Goal: Task Accomplishment & Management: Complete application form

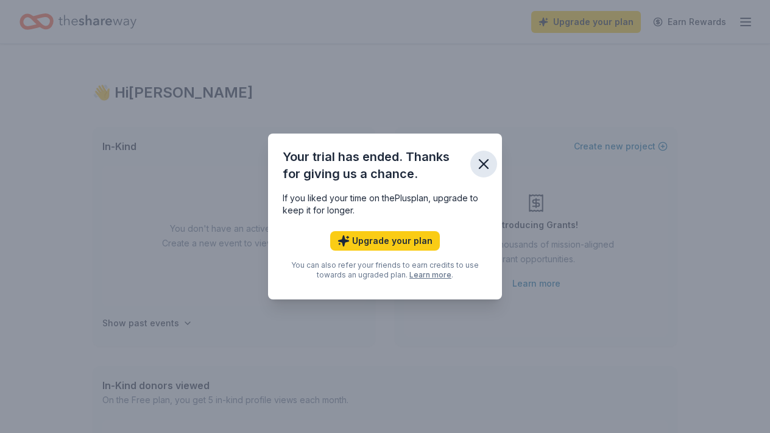
click at [481, 164] on icon "button" at bounding box center [483, 163] width 17 height 17
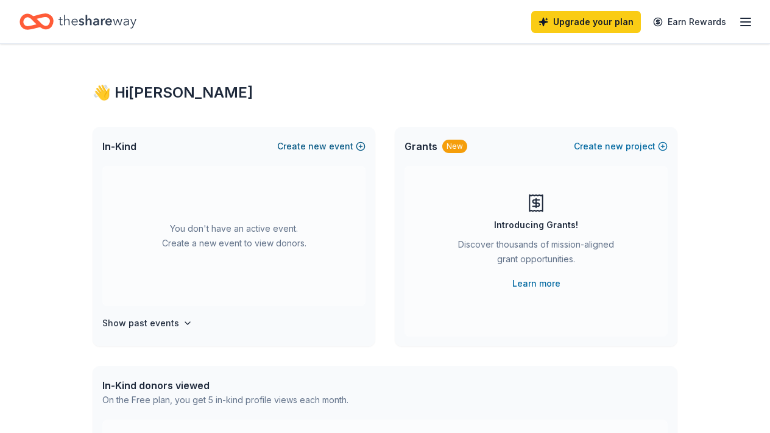
click at [356, 146] on button "Create new event" at bounding box center [321, 146] width 88 height 15
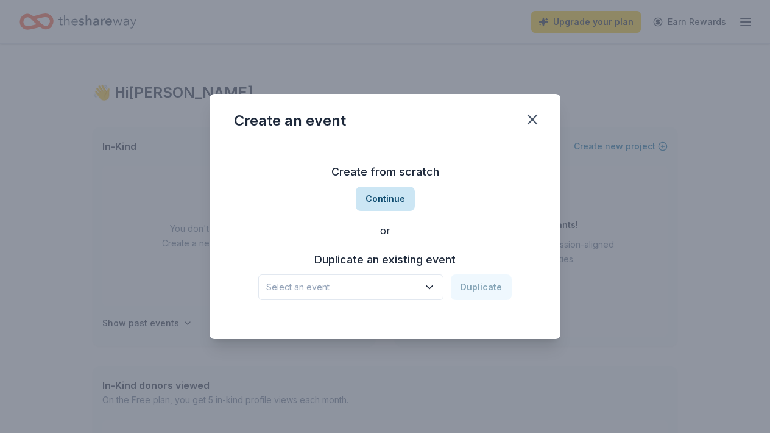
click at [382, 197] on button "Continue" at bounding box center [385, 198] width 59 height 24
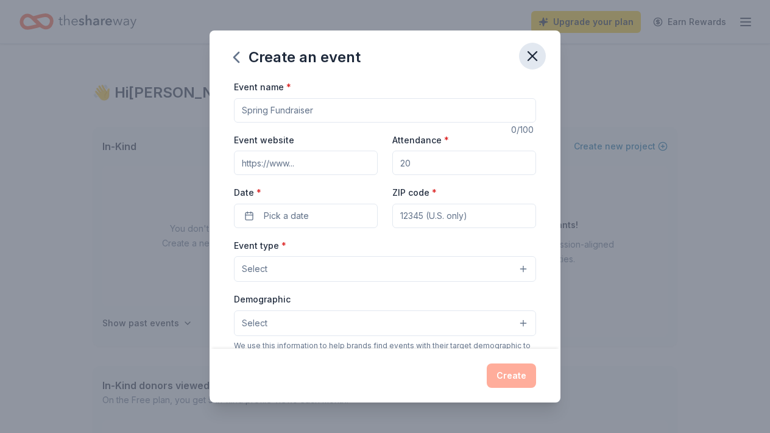
click at [532, 52] on icon "button" at bounding box center [532, 56] width 17 height 17
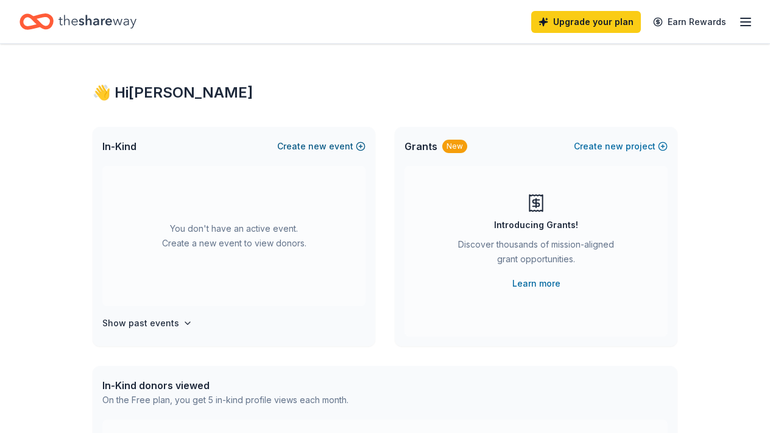
click at [352, 143] on button "Create new event" at bounding box center [321, 146] width 88 height 15
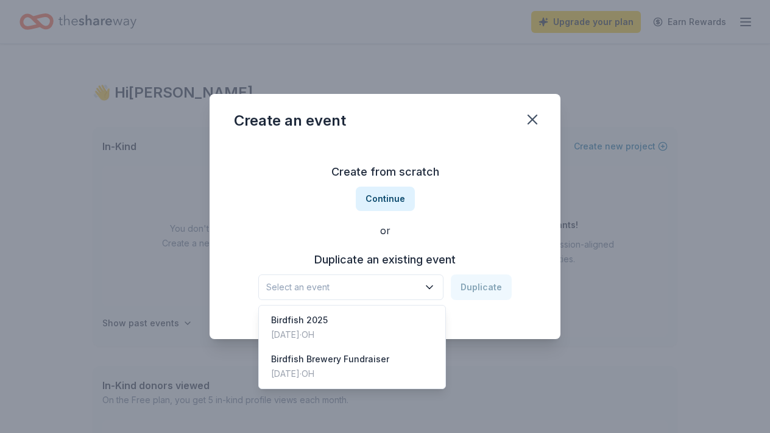
click at [378, 289] on span "Select an event" at bounding box center [342, 287] width 152 height 15
click at [333, 369] on div "Feb 18, 2024 · OH" at bounding box center [330, 373] width 118 height 15
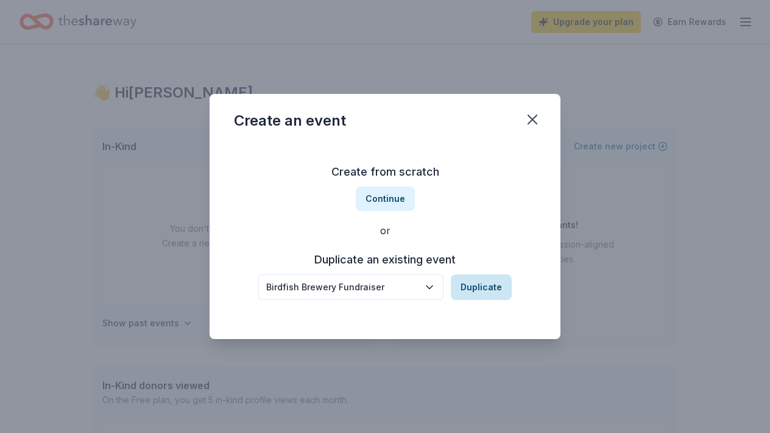
click at [480, 290] on button "Duplicate" at bounding box center [481, 287] width 61 height 26
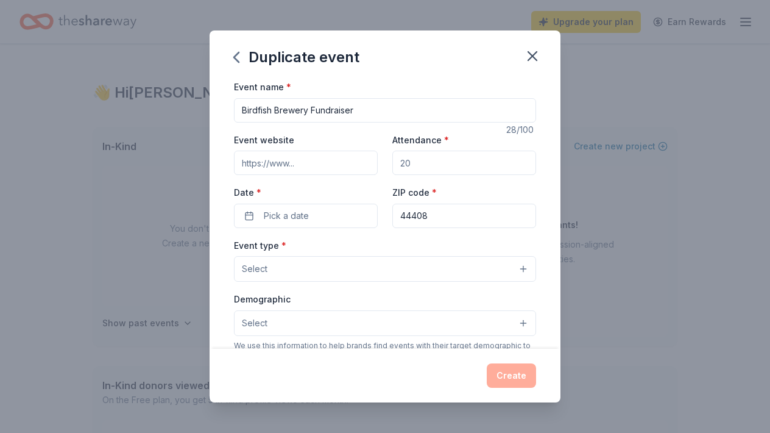
click at [434, 161] on input "Attendance *" at bounding box center [464, 162] width 144 height 24
type input "800"
click at [319, 212] on button "Pick a date" at bounding box center [306, 215] width 144 height 24
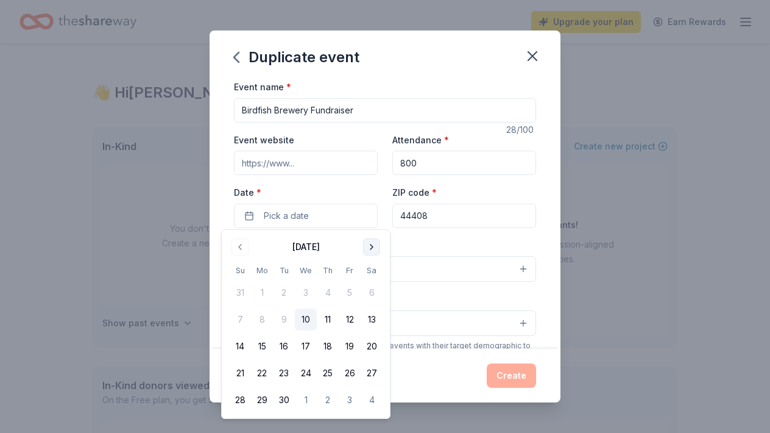
click at [370, 245] on button "Go to next month" at bounding box center [371, 246] width 17 height 17
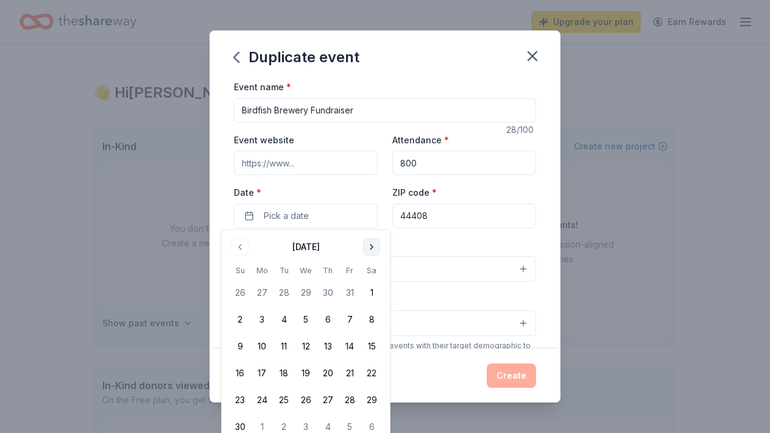
click at [370, 244] on button "Go to next month" at bounding box center [371, 246] width 17 height 17
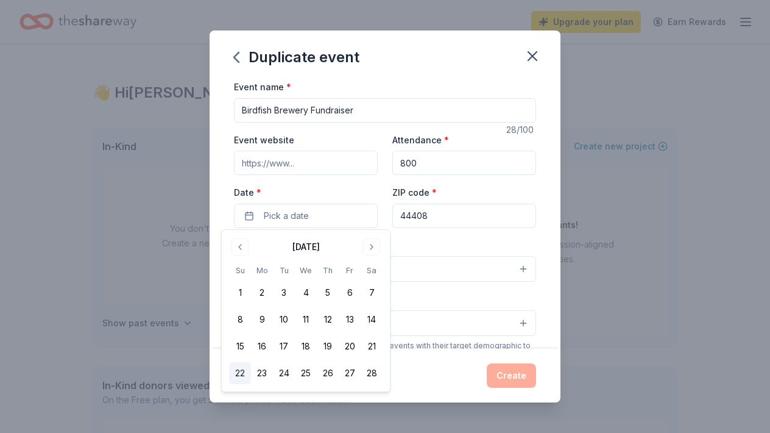
click at [241, 373] on button "22" at bounding box center [240, 373] width 22 height 22
click at [443, 384] on div "Create" at bounding box center [385, 375] width 302 height 24
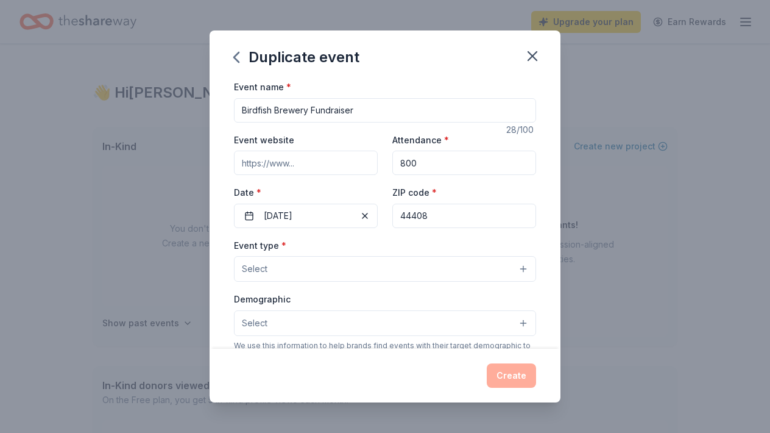
click at [525, 269] on button "Select" at bounding box center [385, 269] width 302 height 26
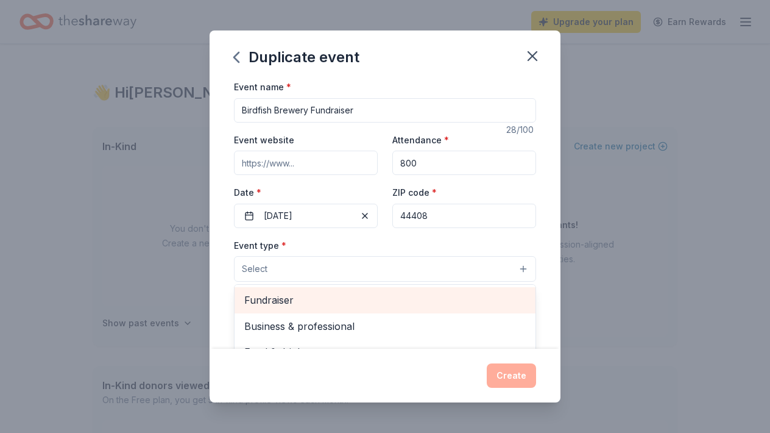
click at [300, 302] on span "Fundraiser" at bounding box center [384, 300] width 281 height 16
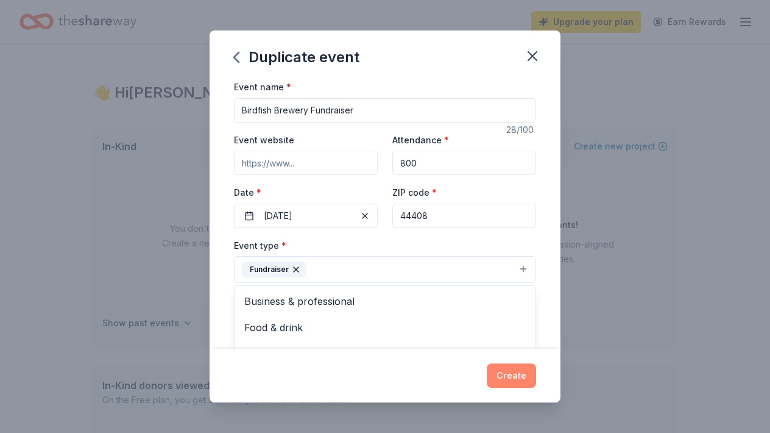
click at [509, 374] on button "Create" at bounding box center [511, 375] width 49 height 24
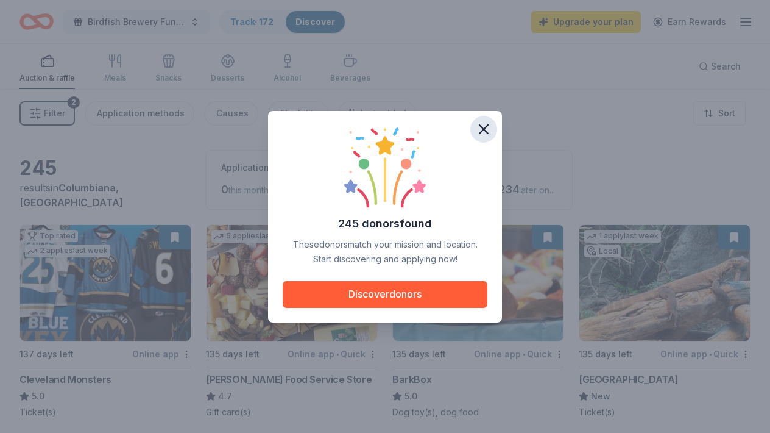
click at [486, 129] on icon "button" at bounding box center [483, 129] width 17 height 17
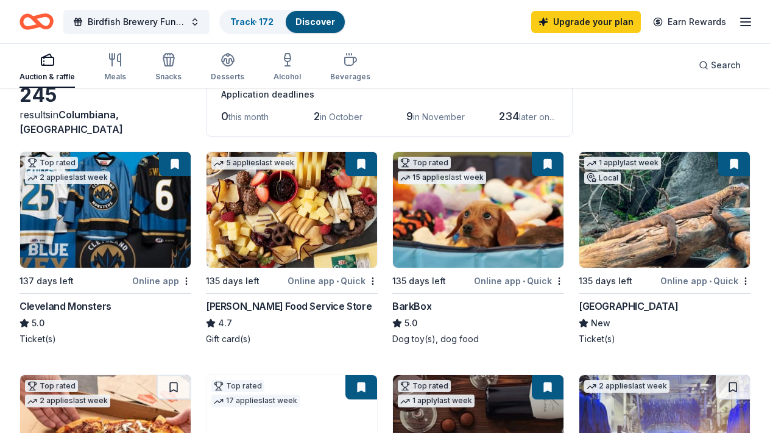
scroll to position [97, 0]
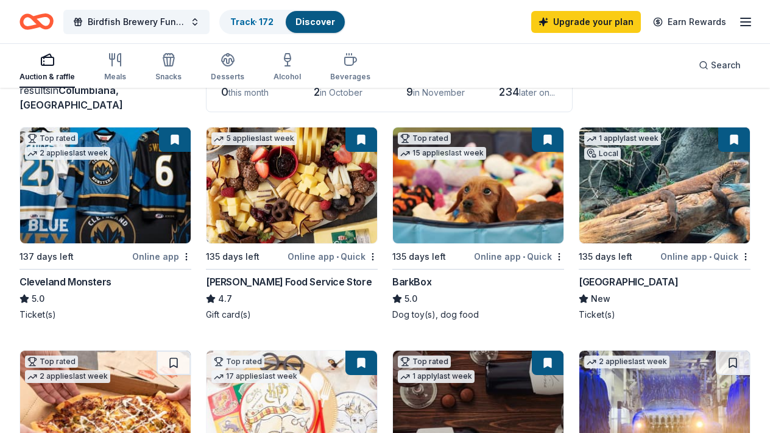
click at [646, 231] on img at bounding box center [664, 185] width 171 height 116
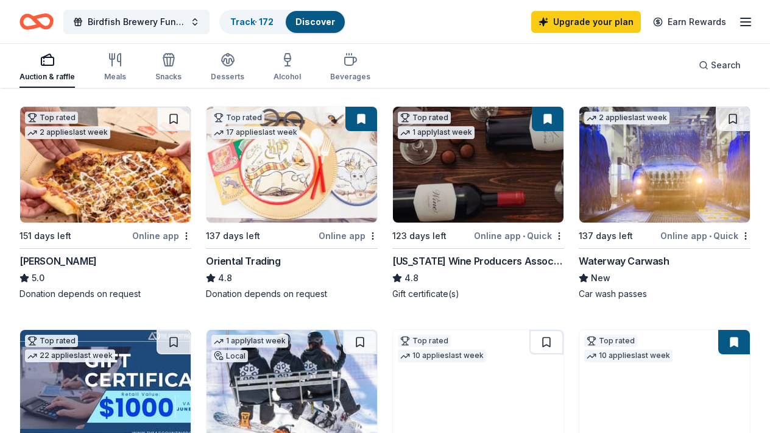
scroll to position [365, 0]
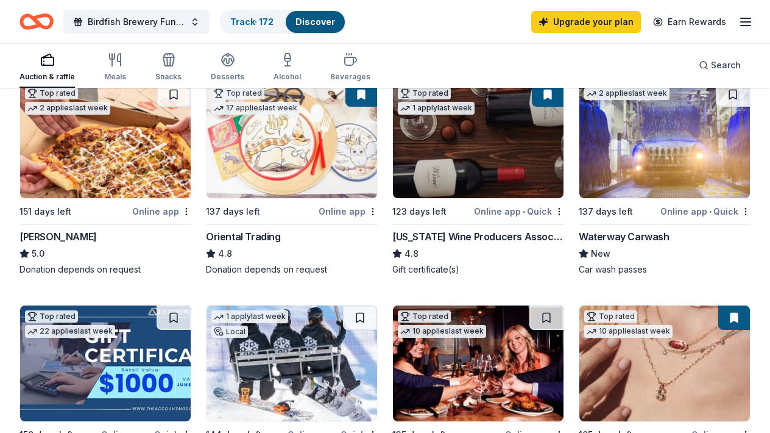
click at [429, 233] on div "Ohio Wine Producers Association" at bounding box center [478, 236] width 172 height 15
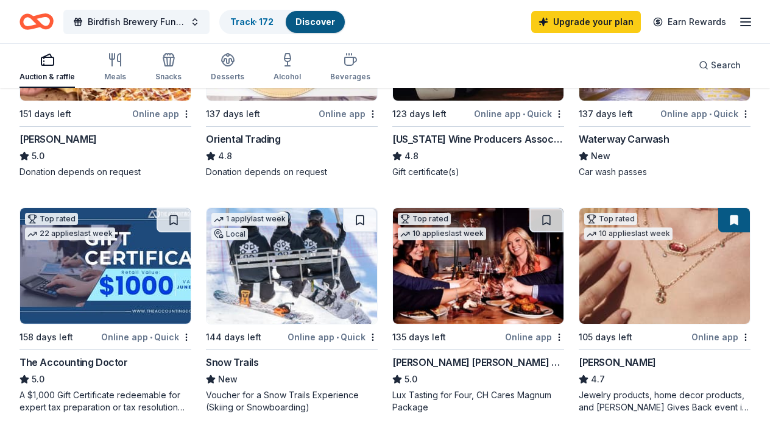
scroll to position [487, 0]
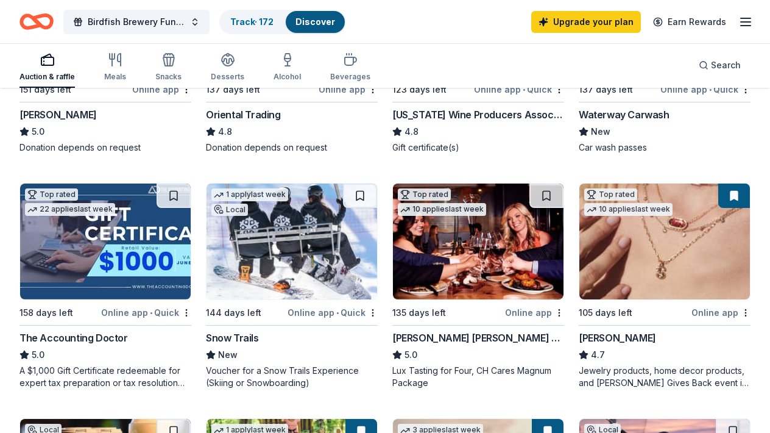
click at [231, 340] on div "Snow Trails" at bounding box center [232, 337] width 53 height 15
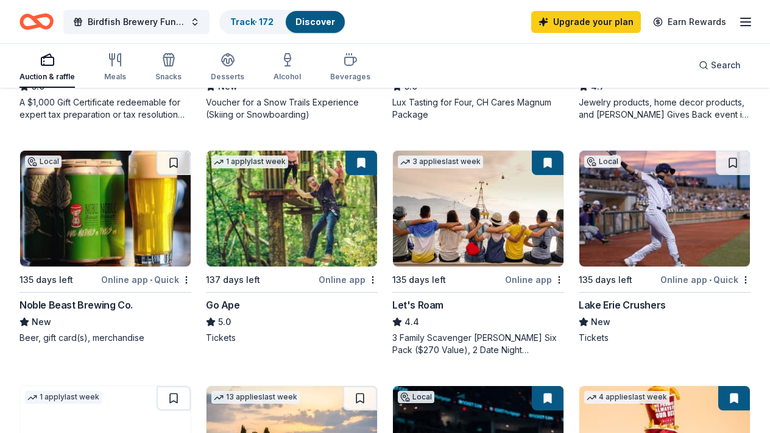
scroll to position [780, 0]
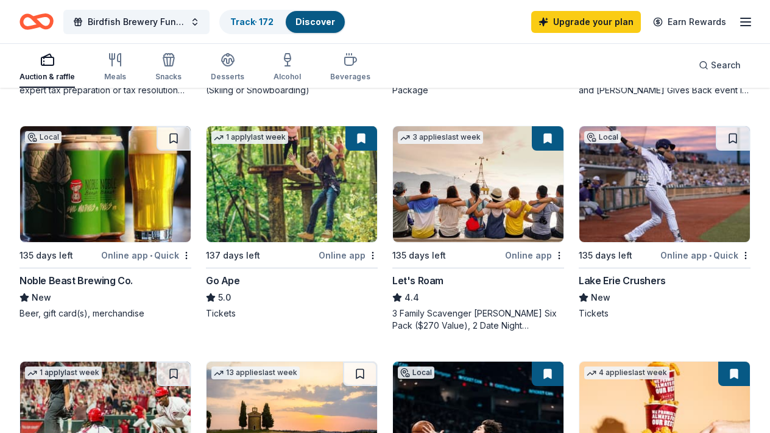
click at [114, 278] on div "Noble Beast Brewing Co." at bounding box center [75, 280] width 113 height 15
click at [651, 209] on img at bounding box center [664, 184] width 171 height 116
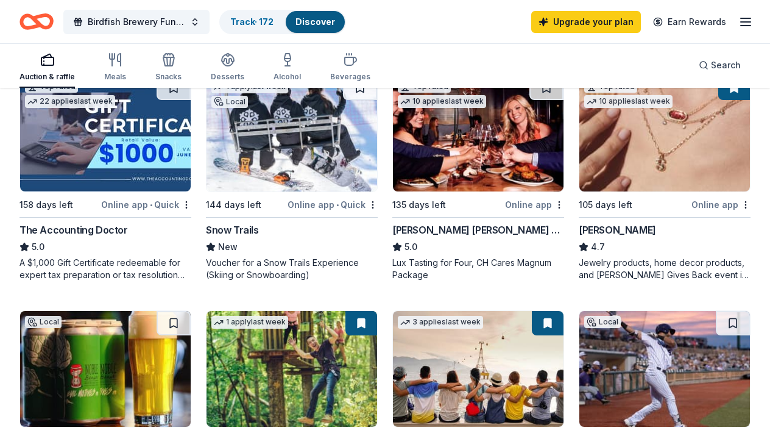
scroll to position [571, 0]
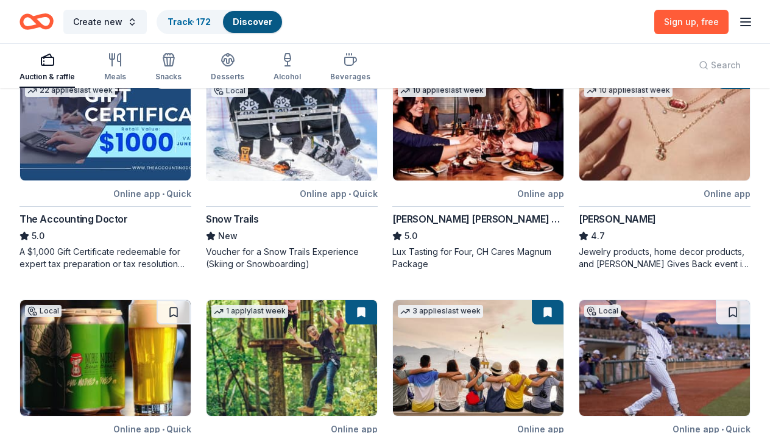
click at [586, 350] on img at bounding box center [664, 358] width 171 height 116
click at [269, 341] on img at bounding box center [292, 358] width 171 height 116
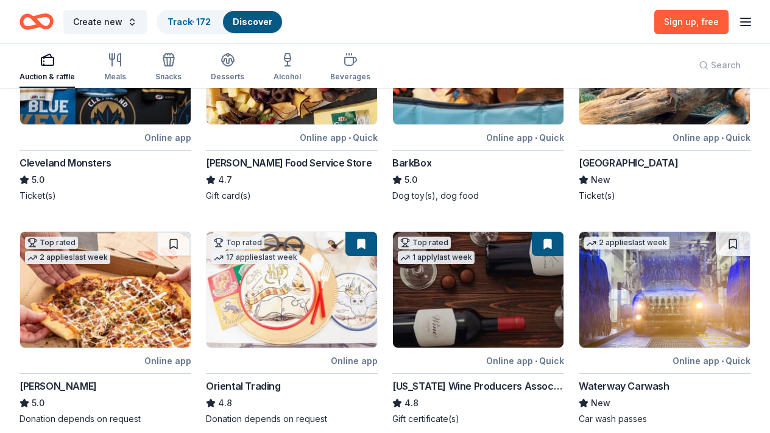
scroll to position [157, 0]
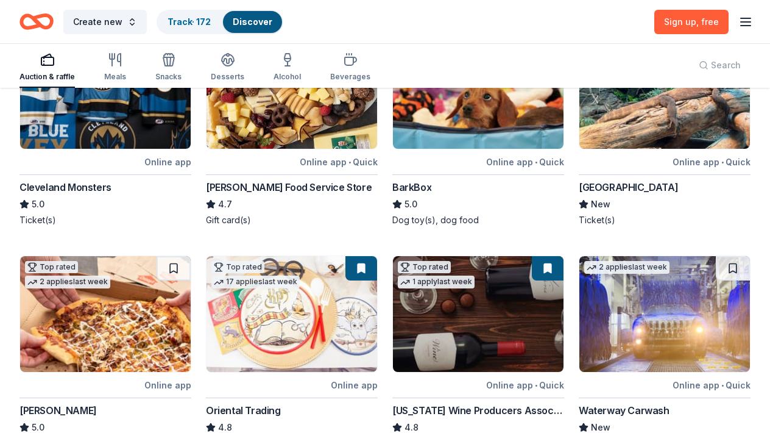
click at [619, 308] on img at bounding box center [664, 314] width 171 height 116
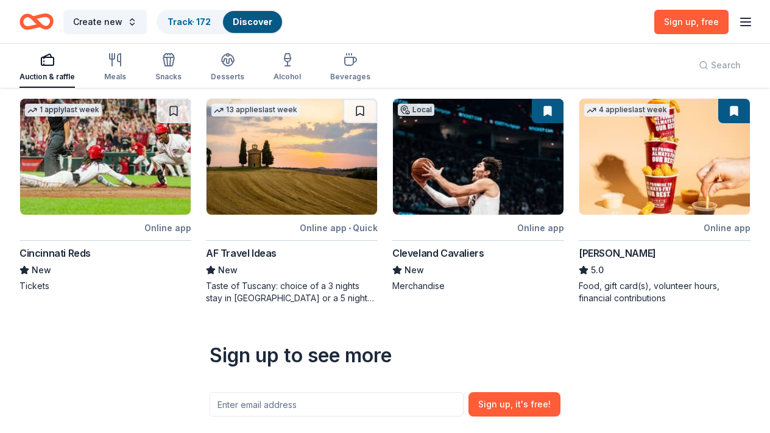
scroll to position [1009, 0]
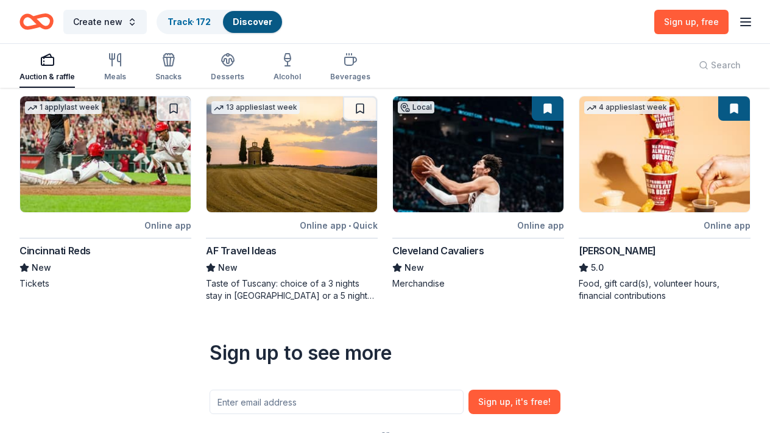
click at [628, 143] on img at bounding box center [664, 154] width 171 height 116
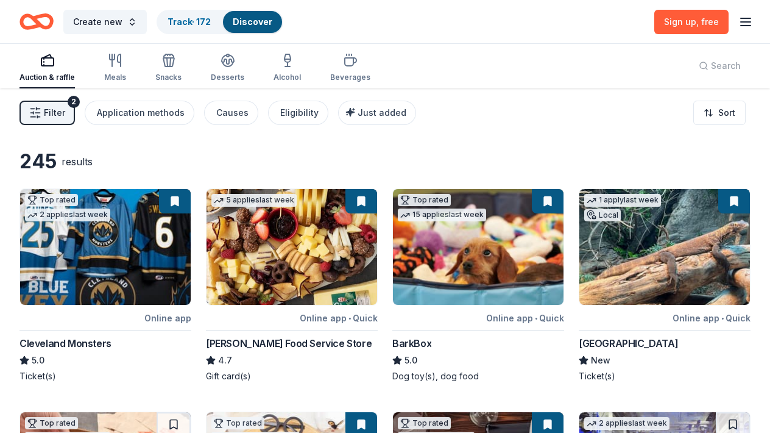
scroll to position [0, 0]
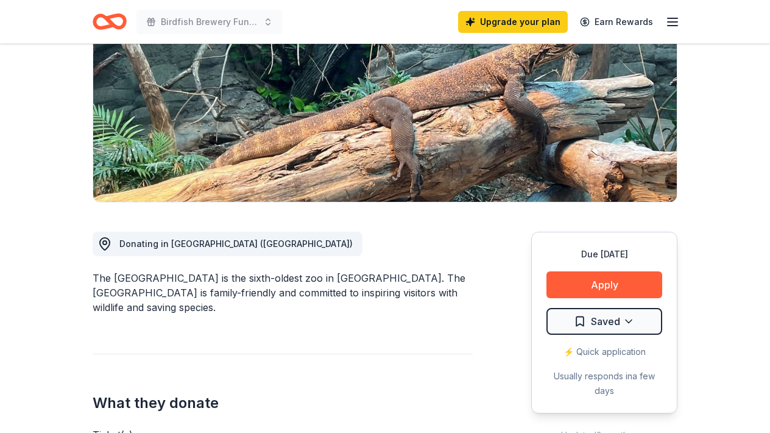
scroll to position [195, 0]
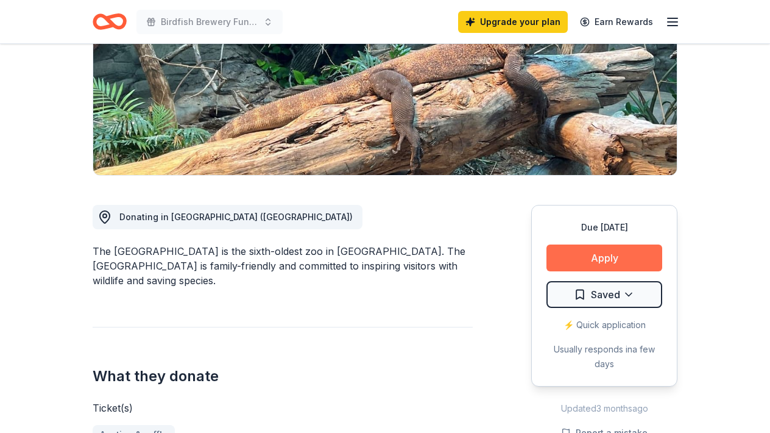
click at [585, 256] on button "Apply" at bounding box center [604, 257] width 116 height 27
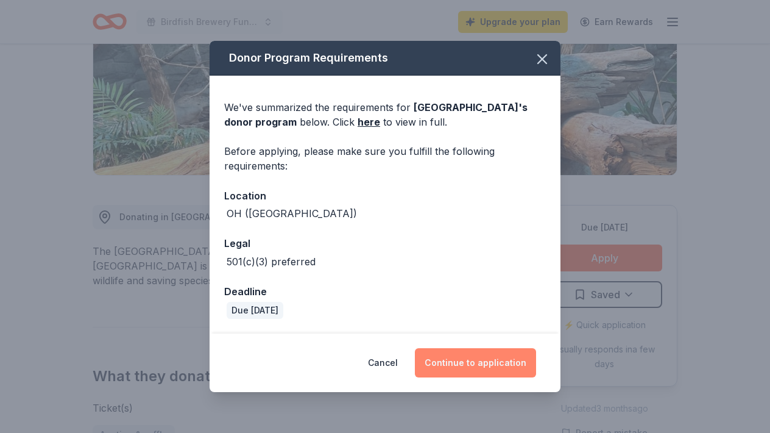
click at [459, 350] on button "Continue to application" at bounding box center [475, 362] width 121 height 29
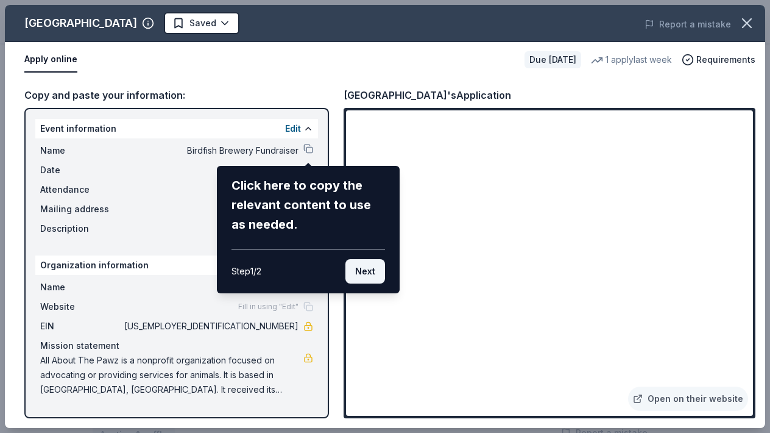
click at [365, 272] on button "Next" at bounding box center [365, 271] width 40 height 24
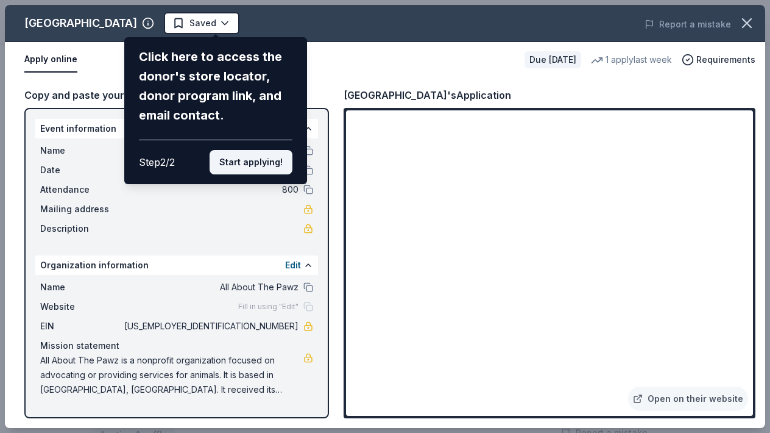
click at [278, 150] on button "Start applying!" at bounding box center [251, 162] width 83 height 24
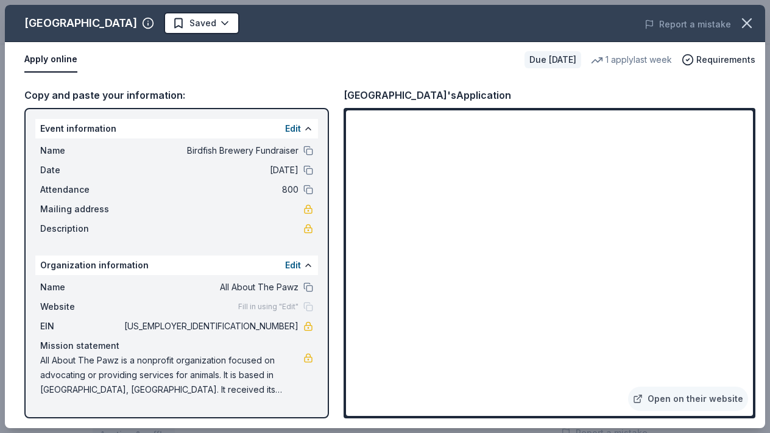
click at [628, 191] on div "Cincinnati Zoo & Botanical Garden Saved Report a mistake Apply online Due in 13…" at bounding box center [385, 216] width 760 height 423
click at [674, 408] on link "Open on their website" at bounding box center [688, 398] width 120 height 24
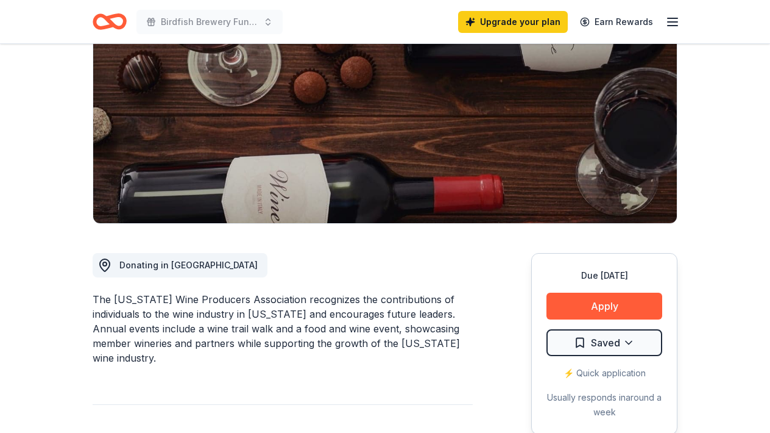
scroll to position [195, 0]
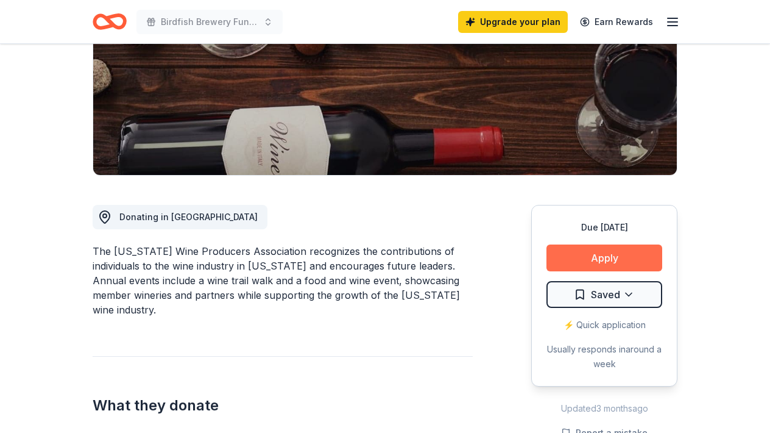
click at [596, 253] on button "Apply" at bounding box center [604, 257] width 116 height 27
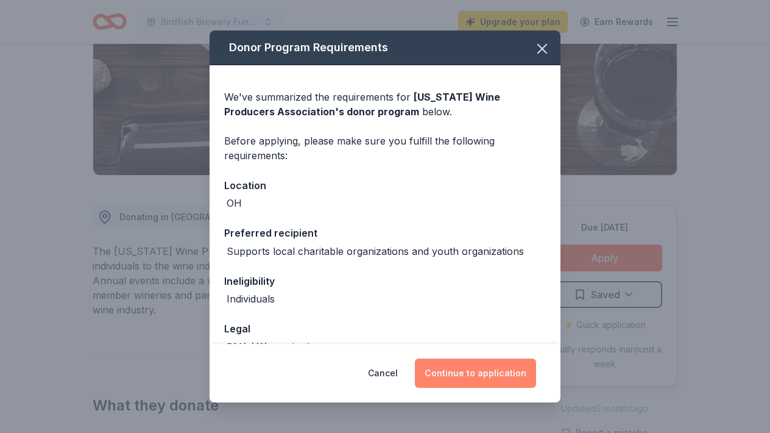
click at [454, 373] on button "Continue to application" at bounding box center [475, 372] width 121 height 29
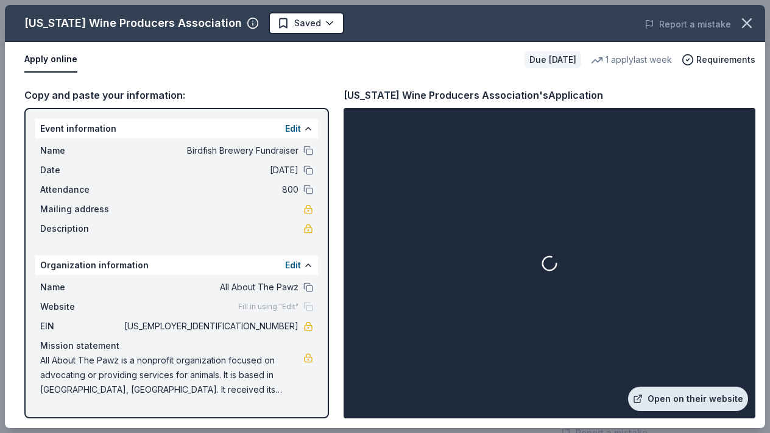
click at [687, 397] on link "Open on their website" at bounding box center [688, 398] width 120 height 24
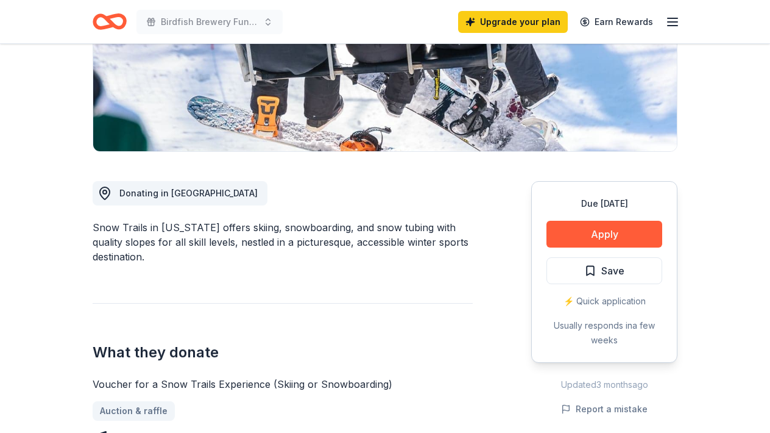
scroll to position [219, 0]
click at [603, 238] on button "Apply" at bounding box center [604, 233] width 116 height 27
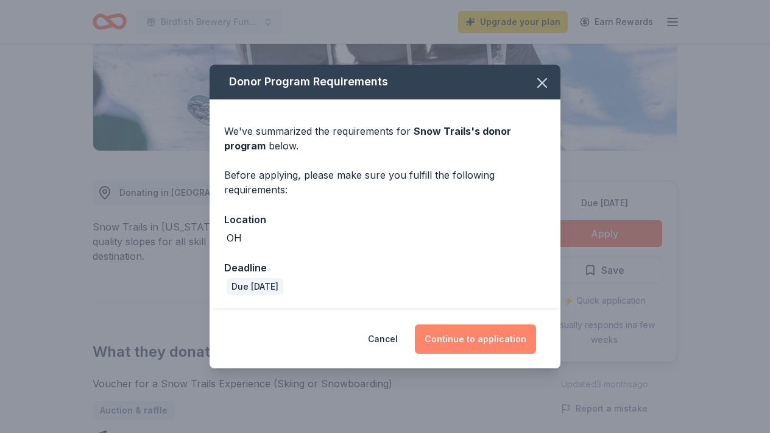
click at [465, 351] on button "Continue to application" at bounding box center [475, 338] width 121 height 29
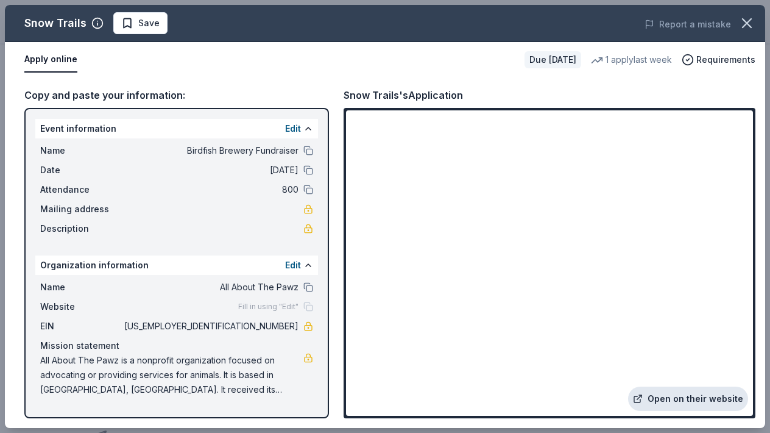
click at [680, 400] on link "Open on their website" at bounding box center [688, 398] width 120 height 24
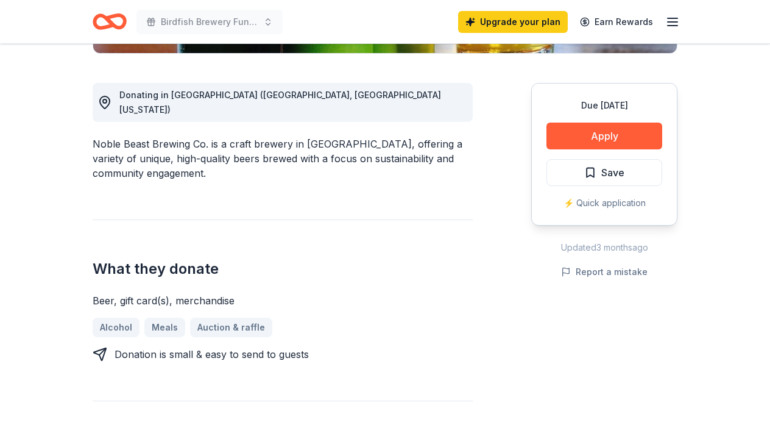
scroll to position [341, 0]
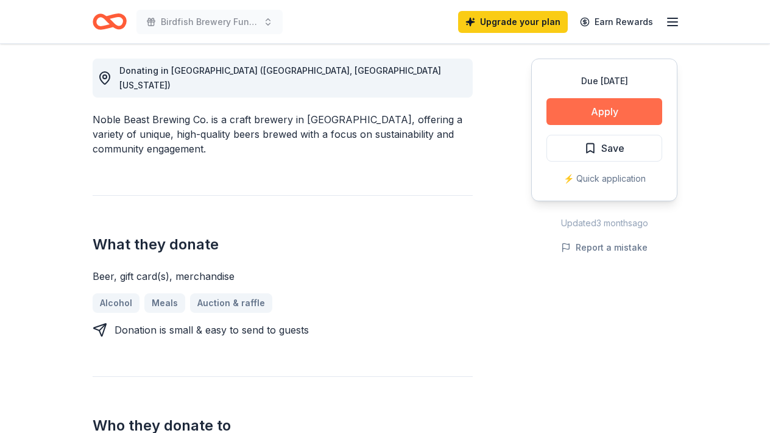
click at [593, 113] on button "Apply" at bounding box center [604, 111] width 116 height 27
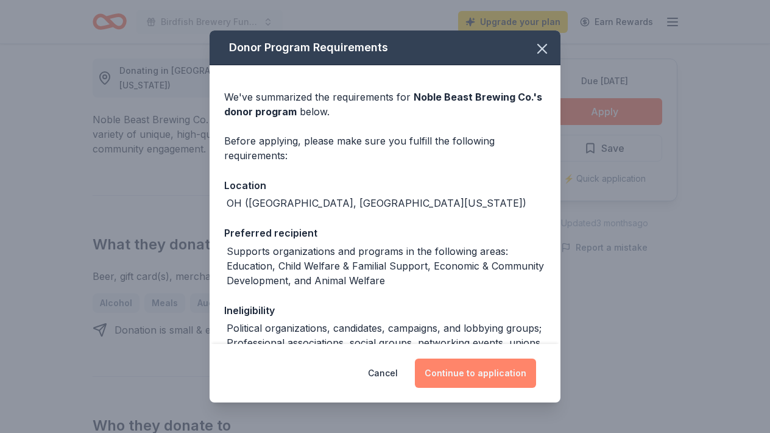
click at [483, 373] on button "Continue to application" at bounding box center [475, 372] width 121 height 29
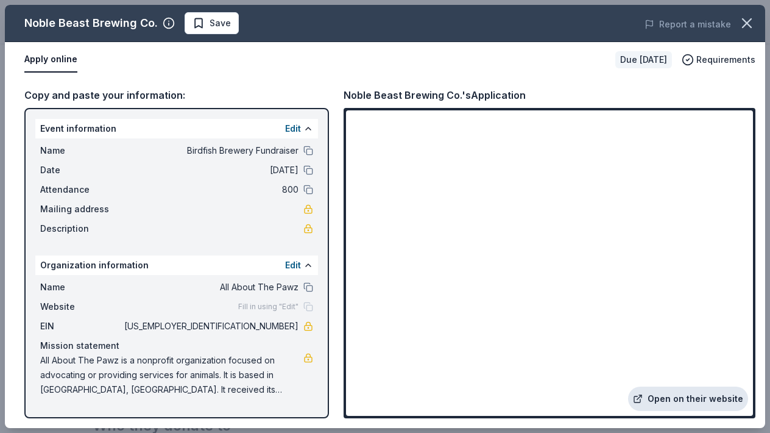
click at [662, 395] on link "Open on their website" at bounding box center [688, 398] width 120 height 24
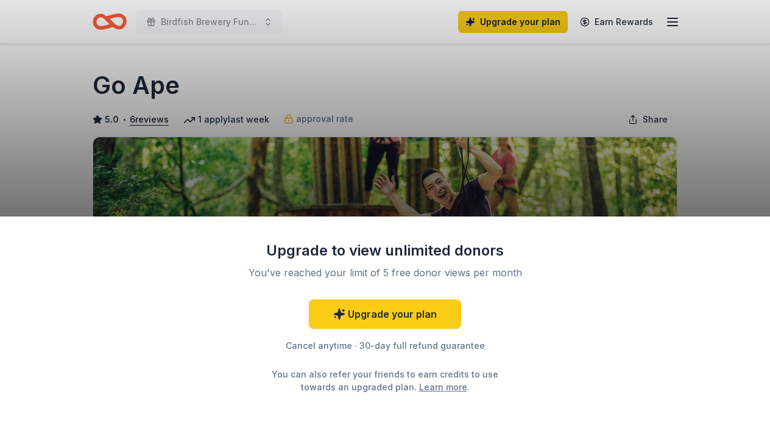
click at [543, 129] on div "Upgrade to view unlimited donors You've reached your limit of 5 free donor view…" at bounding box center [385, 216] width 770 height 433
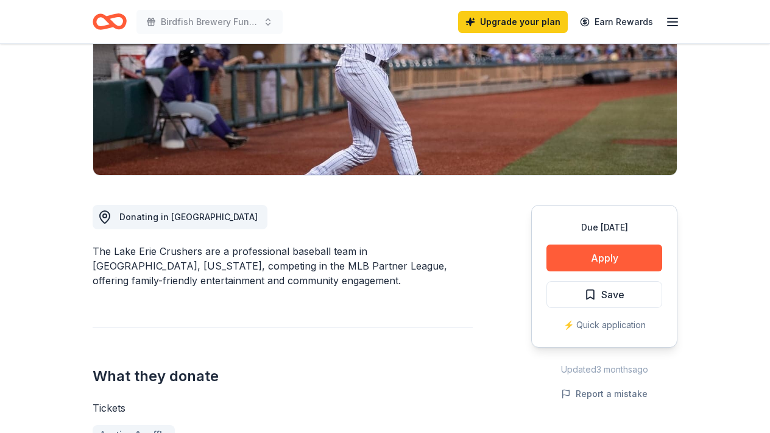
scroll to position [244, 0]
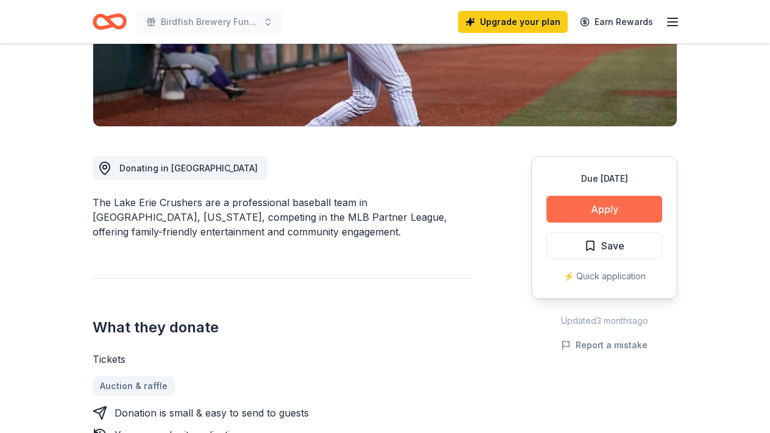
click at [598, 210] on button "Apply" at bounding box center [604, 209] width 116 height 27
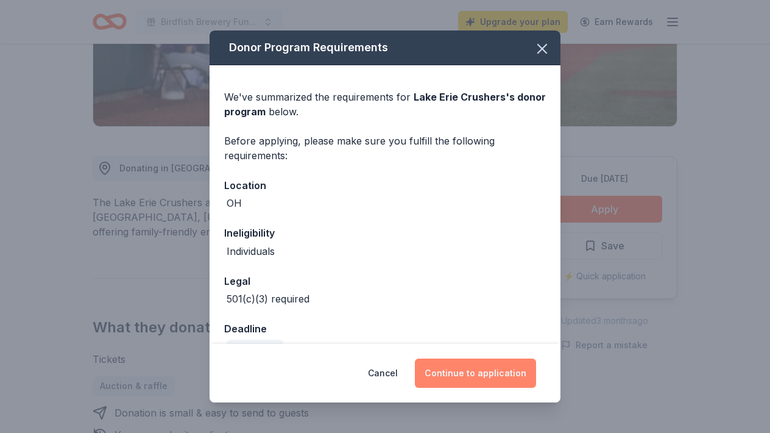
click at [501, 373] on button "Continue to application" at bounding box center [475, 372] width 121 height 29
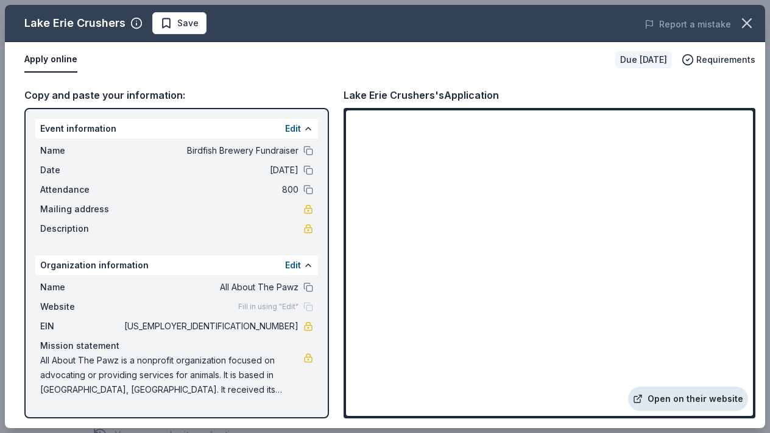
click at [663, 403] on link "Open on their website" at bounding box center [688, 398] width 120 height 24
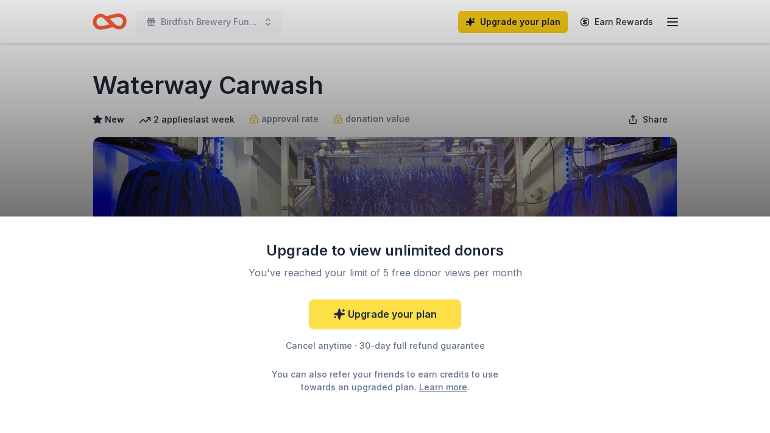
click at [390, 325] on link "Upgrade your plan" at bounding box center [385, 313] width 152 height 29
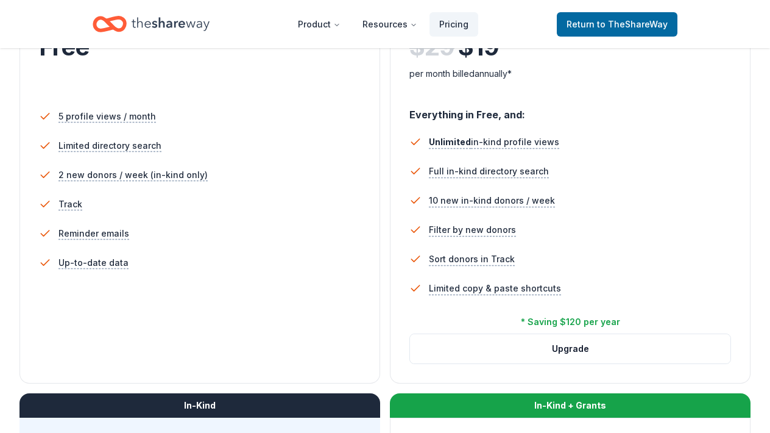
scroll to position [341, 0]
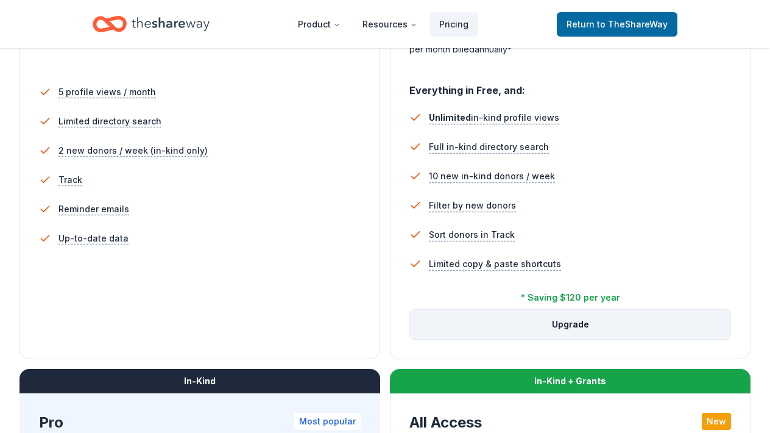
click at [564, 320] on button "Upgrade" at bounding box center [570, 323] width 320 height 29
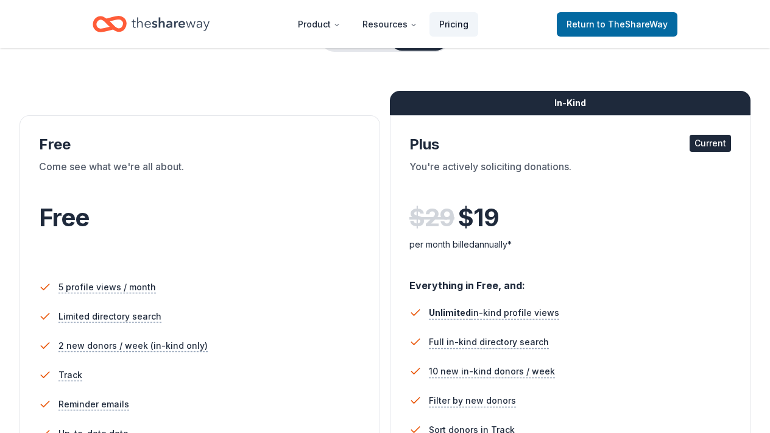
scroll to position [122, 0]
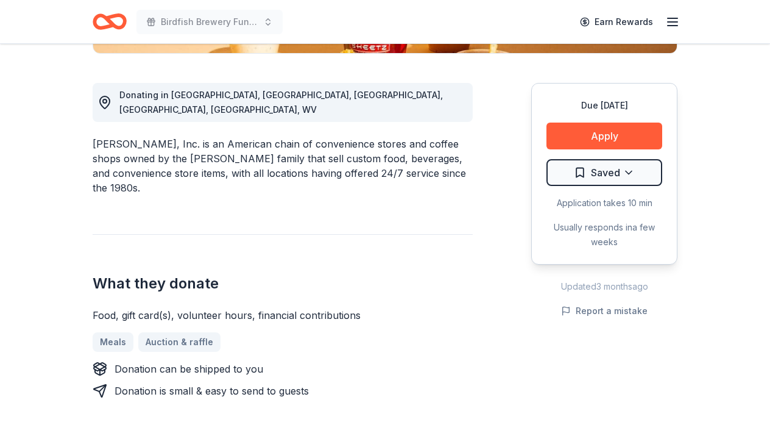
scroll to position [341, 0]
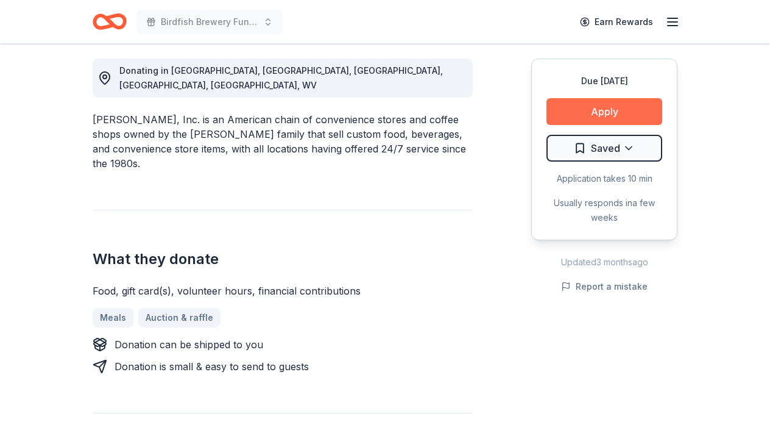
click at [606, 119] on button "Apply" at bounding box center [604, 111] width 116 height 27
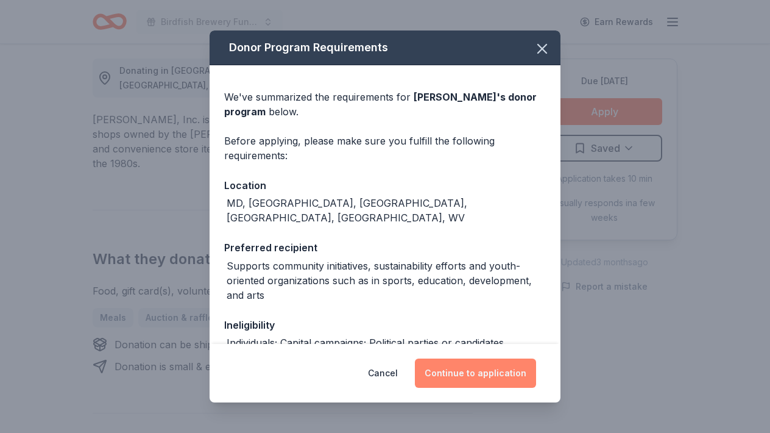
click at [481, 365] on button "Continue to application" at bounding box center [475, 372] width 121 height 29
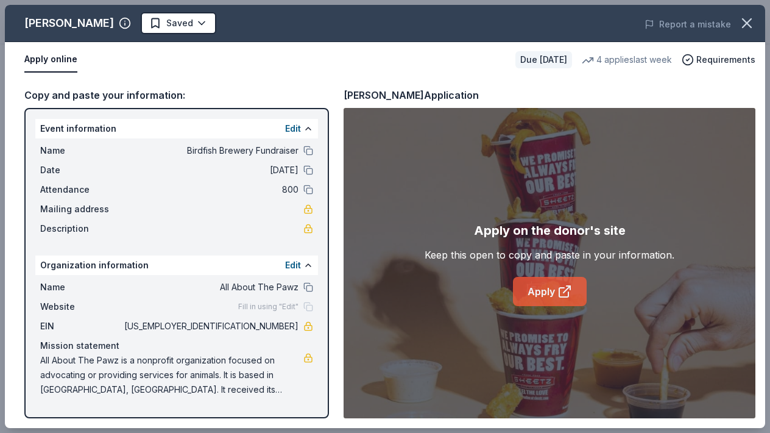
click at [549, 304] on div "Apply on the donor's site Keep this open to copy and paste in your information.…" at bounding box center [550, 263] width 412 height 310
click at [551, 292] on link "Apply" at bounding box center [550, 291] width 74 height 29
drag, startPoint x: 251, startPoint y: 326, endPoint x: 303, endPoint y: 324, distance: 51.8
click at [303, 324] on div "EIN 82-0973857" at bounding box center [176, 326] width 273 height 15
click at [299, 325] on div "EIN 82-0973857" at bounding box center [176, 326] width 273 height 15
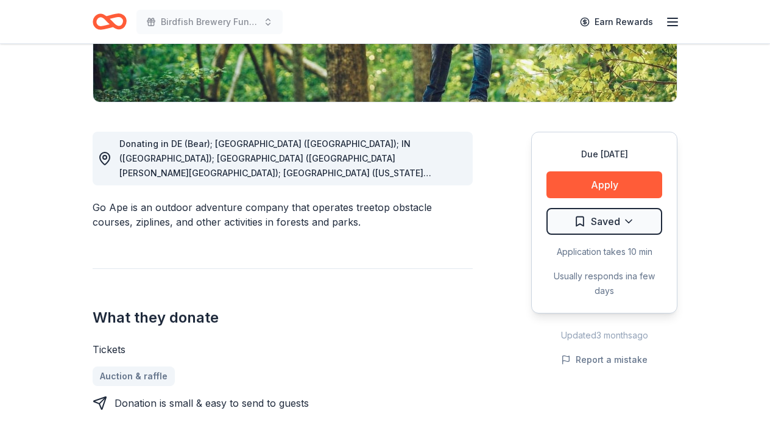
scroll to position [292, 0]
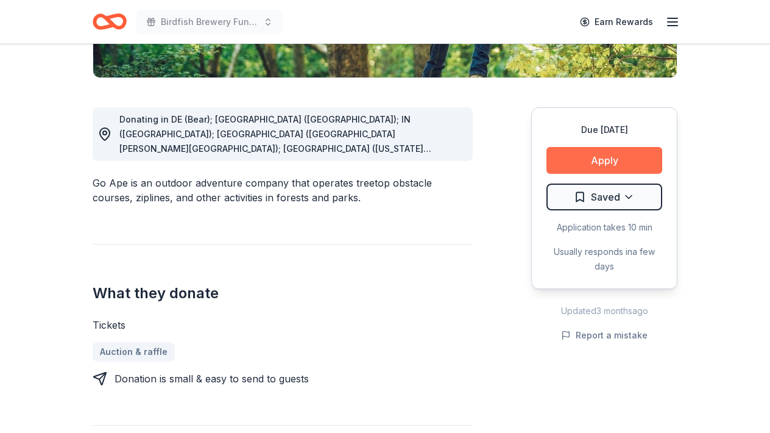
click at [598, 154] on button "Apply" at bounding box center [604, 160] width 116 height 27
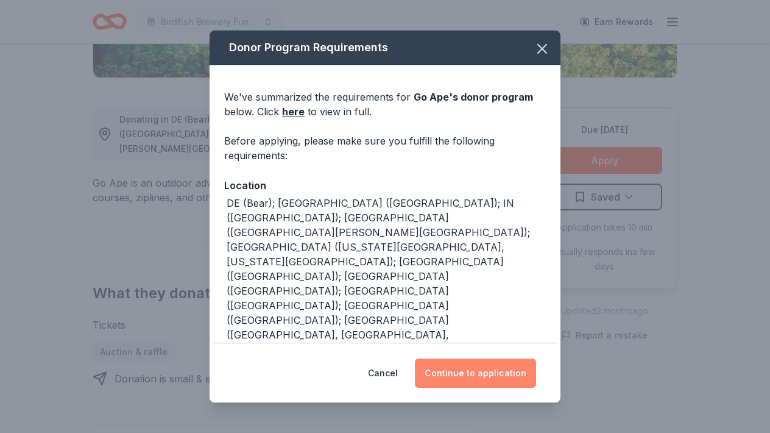
click at [461, 367] on button "Continue to application" at bounding box center [475, 372] width 121 height 29
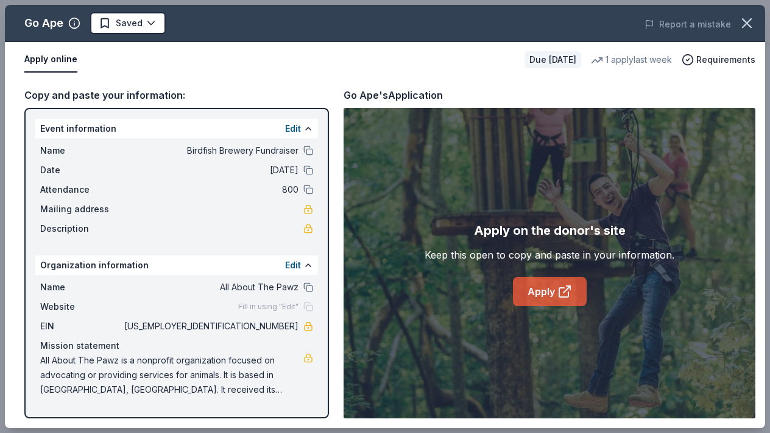
click at [557, 291] on icon at bounding box center [564, 291] width 15 height 15
